Goal: Information Seeking & Learning: Learn about a topic

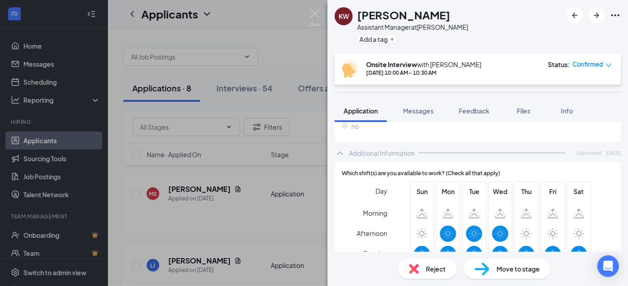
scroll to position [467, 0]
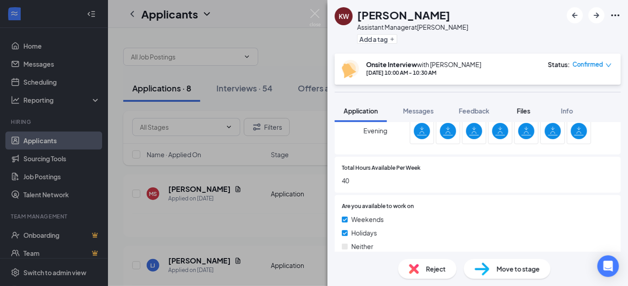
click at [523, 114] on span "Files" at bounding box center [523, 111] width 13 height 8
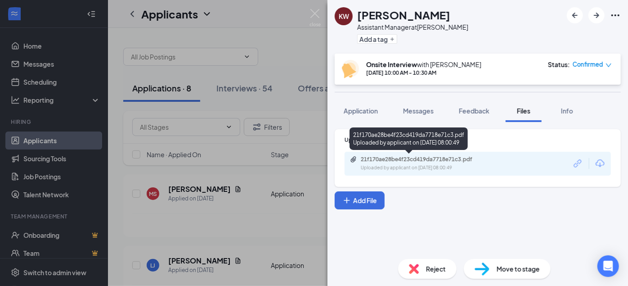
click at [392, 159] on div "21f170ae28be4f23cd419da7718e71c3.pdf" at bounding box center [424, 159] width 126 height 7
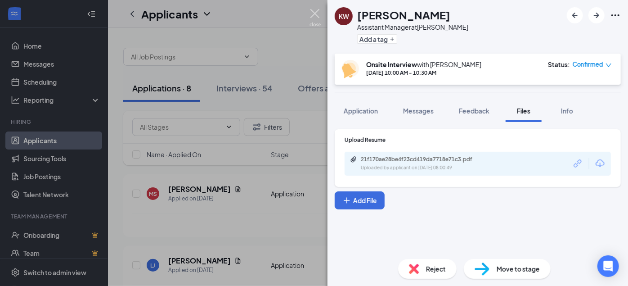
click at [318, 10] on img at bounding box center [315, 18] width 11 height 18
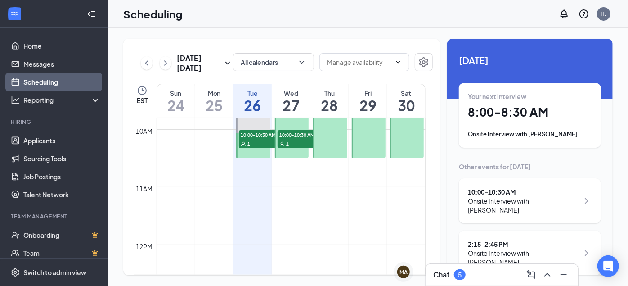
scroll to position [442, 0]
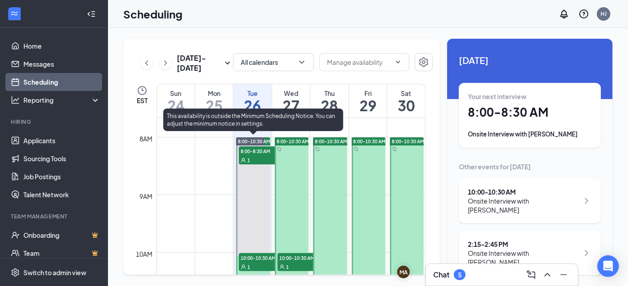
click at [245, 158] on icon "User" at bounding box center [243, 159] width 5 height 5
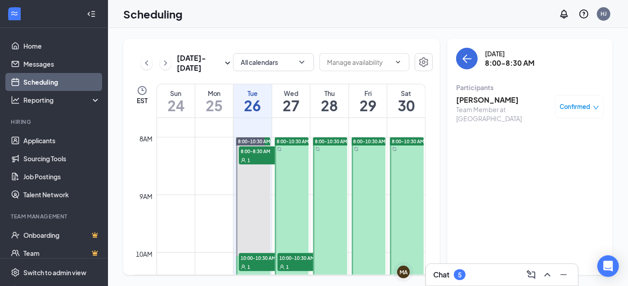
click at [500, 100] on h3 "Joseph Worthem" at bounding box center [503, 100] width 94 height 10
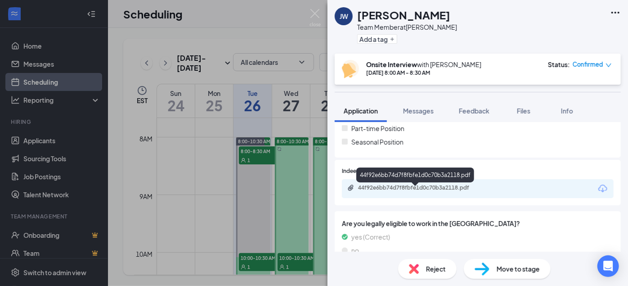
scroll to position [245, 0]
click at [432, 190] on div "44f92e6bb74d7f8fbfe1d0c70b3a2118.pdf" at bounding box center [421, 187] width 126 height 7
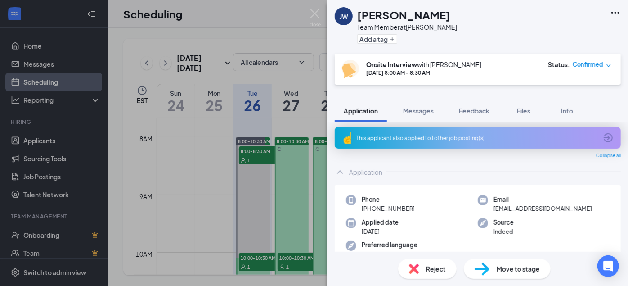
scroll to position [0, 0]
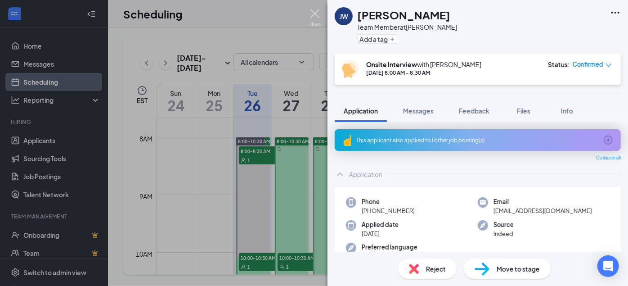
click at [311, 13] on img at bounding box center [315, 18] width 11 height 18
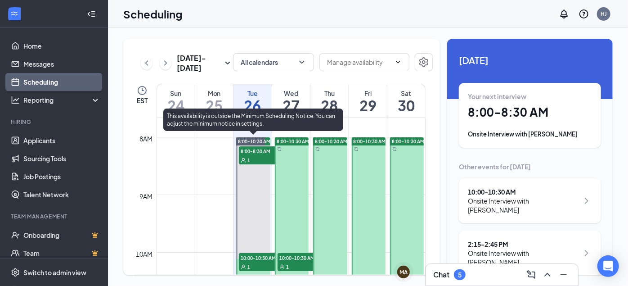
click at [247, 256] on span "10:00-10:30 AM" at bounding box center [261, 257] width 45 height 9
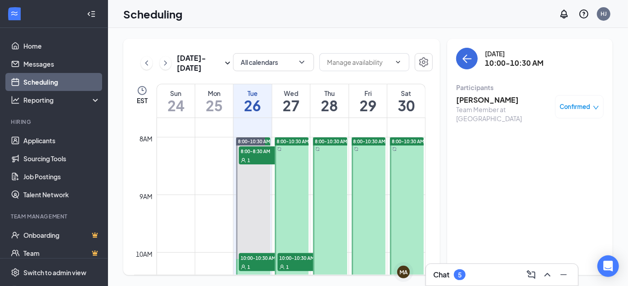
click at [501, 100] on h3 "[PERSON_NAME]" at bounding box center [503, 100] width 94 height 10
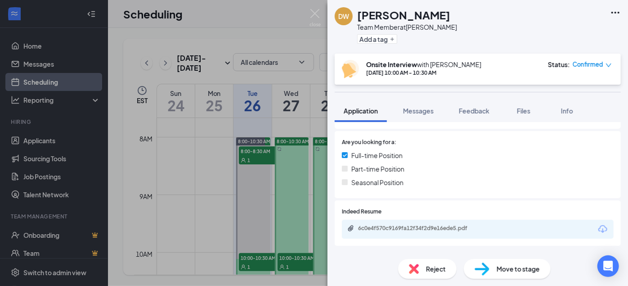
scroll to position [245, 0]
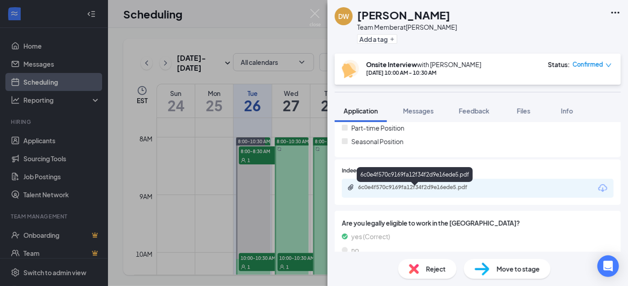
click at [391, 191] on div "6c0e4f570c9169fa12f34f2d9e16ede5.pdf" at bounding box center [421, 187] width 126 height 7
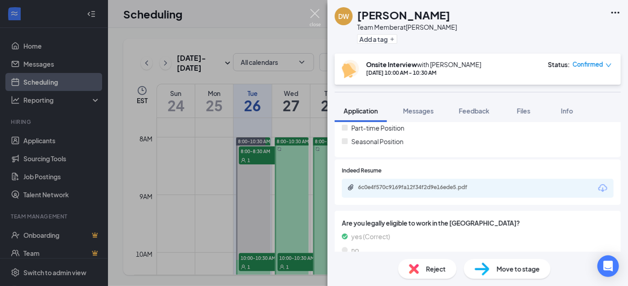
click at [318, 10] on img at bounding box center [315, 18] width 11 height 18
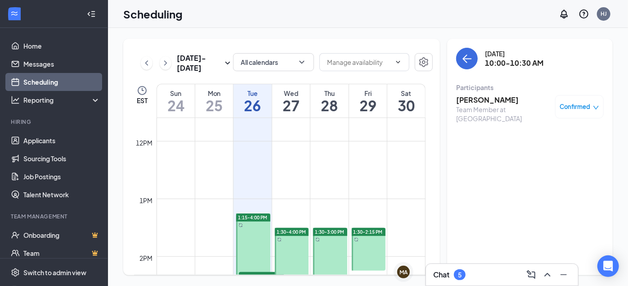
scroll to position [687, 0]
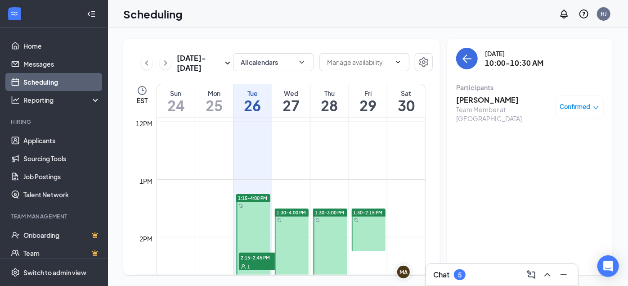
click at [256, 197] on span "1:15-4:00 PM" at bounding box center [252, 198] width 29 height 6
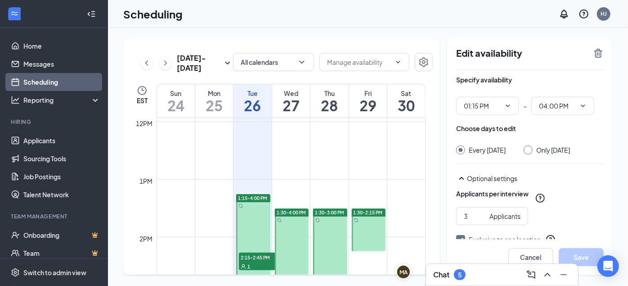
scroll to position [728, 0]
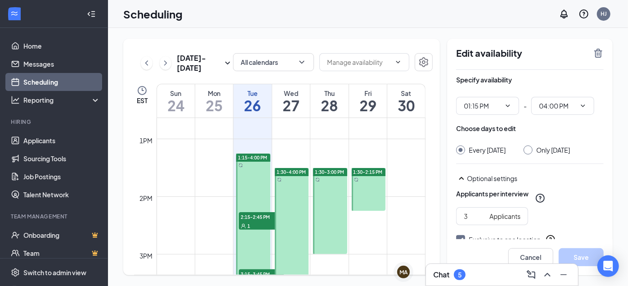
click at [253, 216] on span "2:15-2:45 PM" at bounding box center [261, 216] width 45 height 9
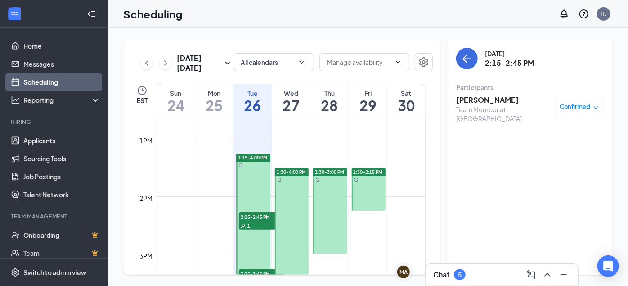
click at [467, 99] on h3 "[PERSON_NAME]" at bounding box center [503, 100] width 94 height 10
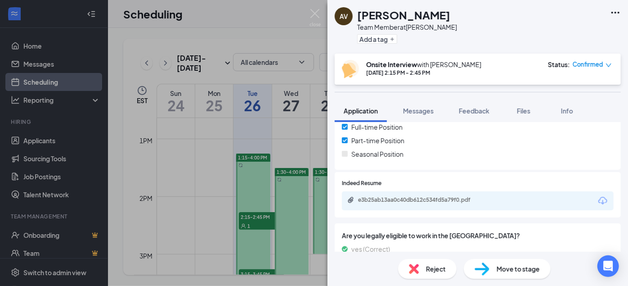
scroll to position [240, 0]
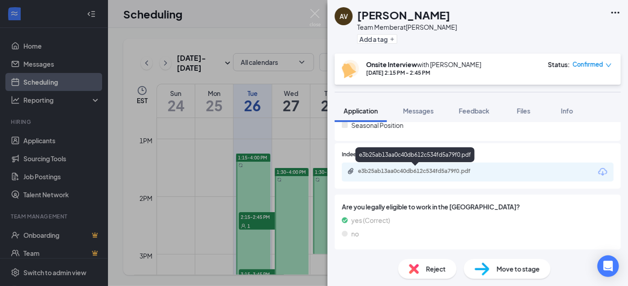
click at [415, 171] on div "e3b25ab13aa0c40db612c534fd5a79f0.pdf" at bounding box center [421, 170] width 126 height 7
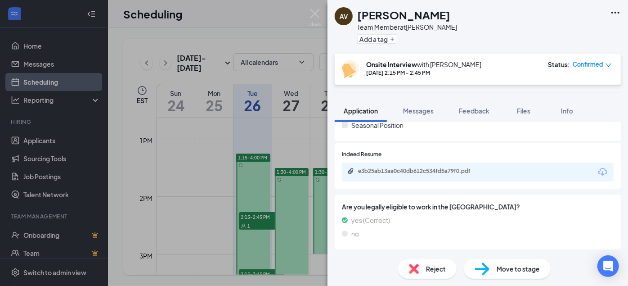
scroll to position [236, 0]
click at [258, 270] on div "AV [PERSON_NAME] Team Member at [PERSON_NAME] Add a tag Onsite Interview with […" at bounding box center [314, 143] width 628 height 286
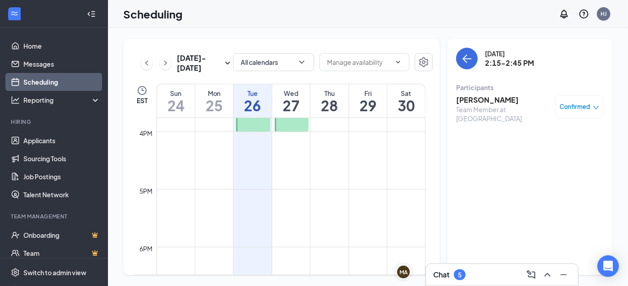
scroll to position [854, 0]
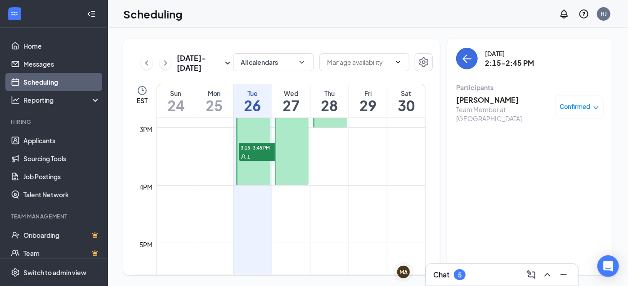
click at [247, 155] on div "1" at bounding box center [261, 156] width 45 height 9
click at [462, 99] on h3 "[PERSON_NAME]" at bounding box center [503, 100] width 94 height 10
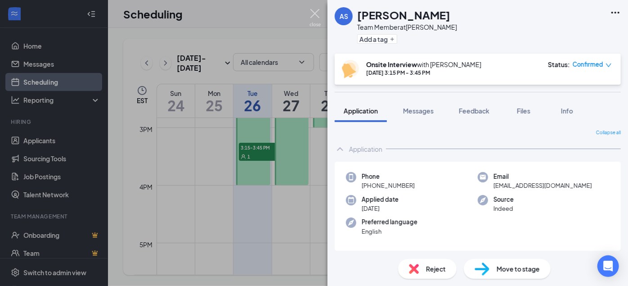
click at [313, 9] on img at bounding box center [315, 18] width 11 height 18
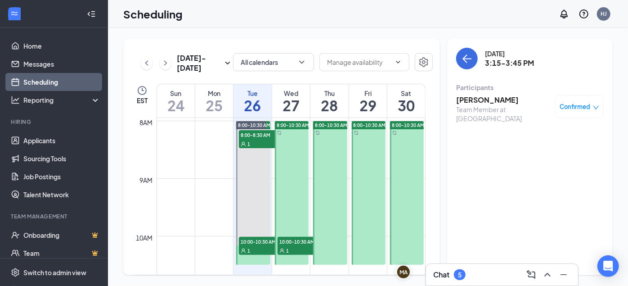
scroll to position [319, 0]
